Goal: Information Seeking & Learning: Learn about a topic

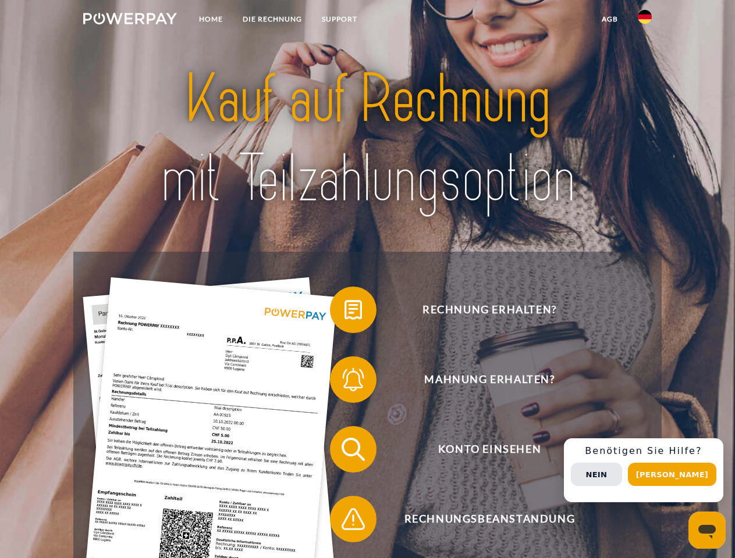
click at [130, 20] on img at bounding box center [130, 19] width 94 height 12
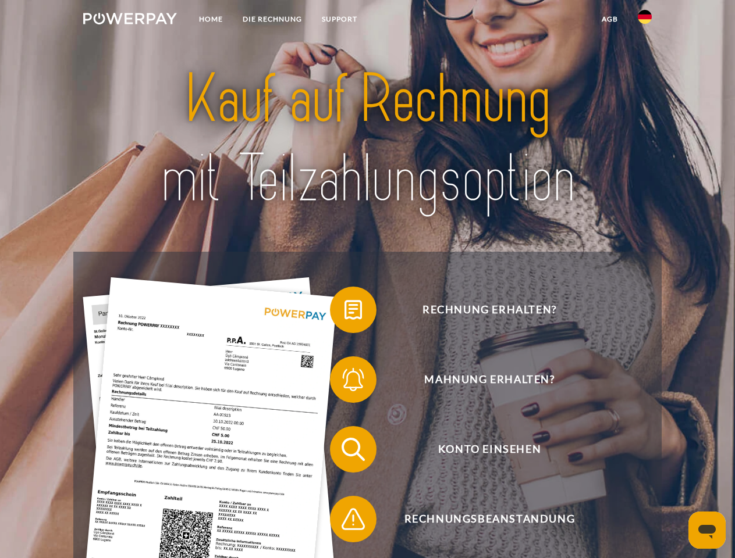
click at [645, 20] on img at bounding box center [645, 17] width 14 height 14
click at [609, 19] on link "agb" at bounding box center [610, 19] width 36 height 21
click at [344, 312] on span at bounding box center [336, 310] width 58 height 58
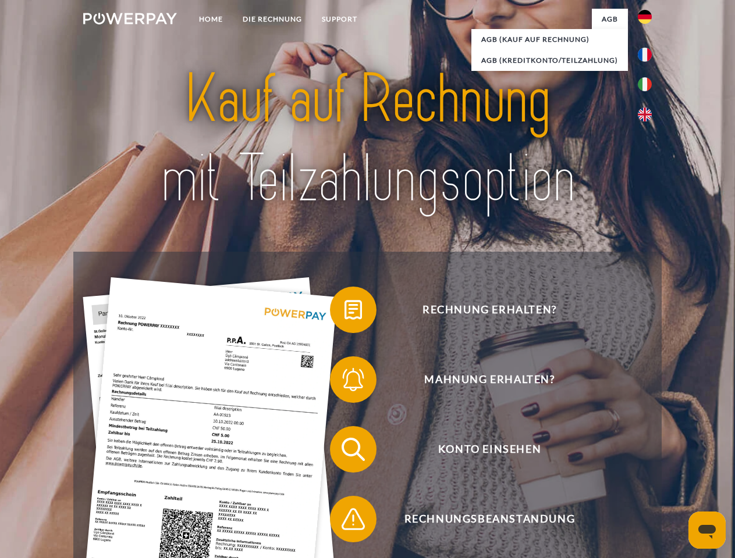
click at [344, 382] on span at bounding box center [336, 380] width 58 height 58
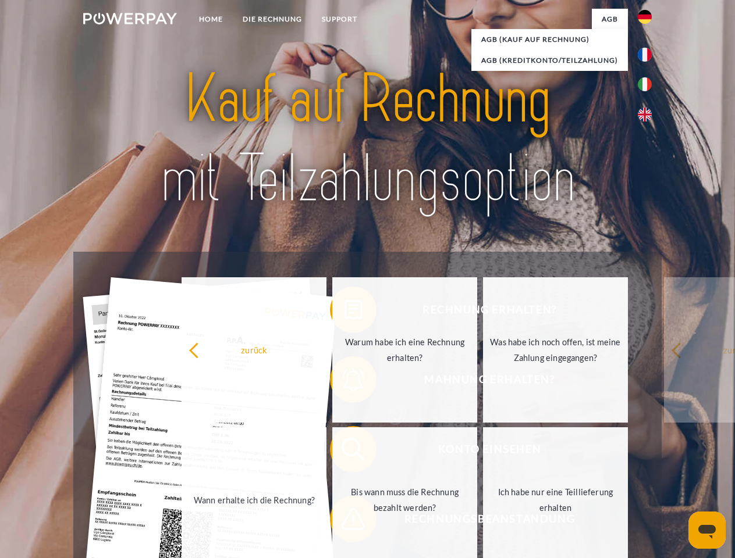
click at [344, 452] on link "Bis wann muss die Rechnung bezahlt werden?" at bounding box center [404, 500] width 145 height 145
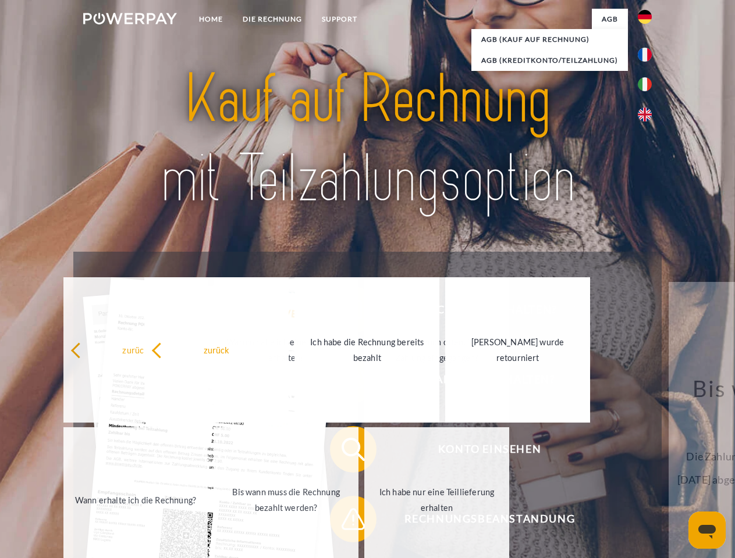
click at [364, 522] on link "Ich habe nur eine Teillieferung erhalten" at bounding box center [436, 500] width 145 height 145
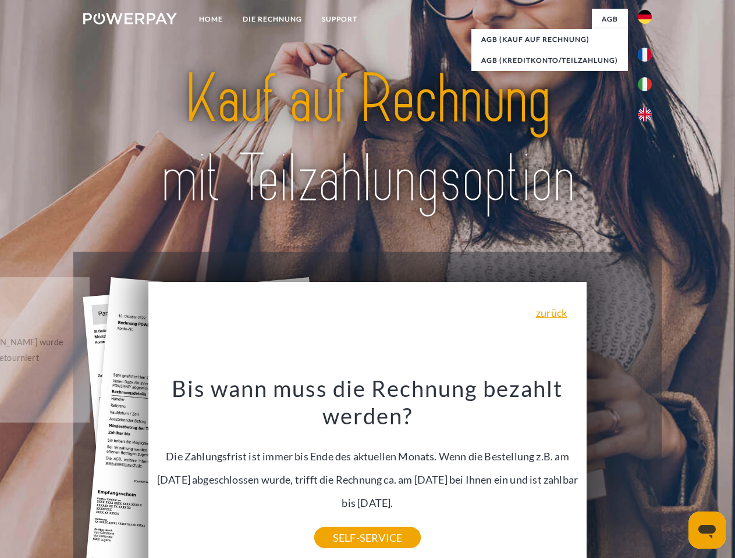
click at [647, 471] on div "Rechnung erhalten? Mahnung erhalten? Konto einsehen" at bounding box center [367, 484] width 588 height 465
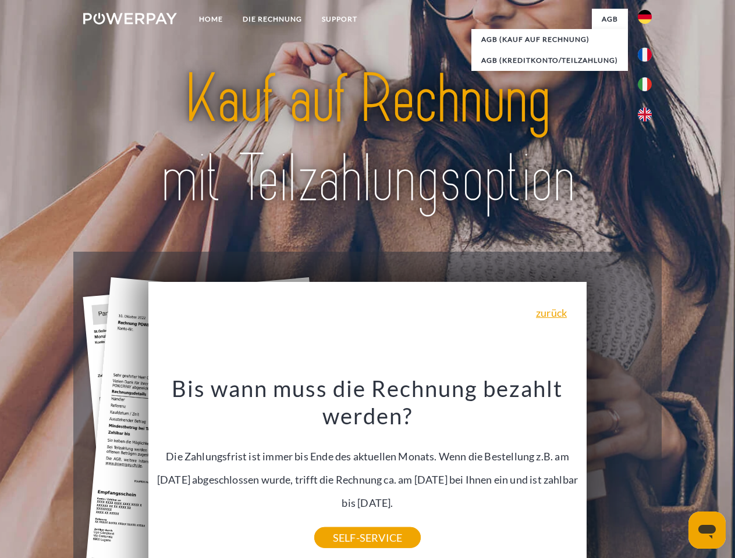
click at [619, 473] on span "Konto einsehen" at bounding box center [489, 449] width 285 height 47
click at [676, 475] on header "Home DIE RECHNUNG SUPPORT" at bounding box center [367, 401] width 735 height 803
